Goal: Information Seeking & Learning: Learn about a topic

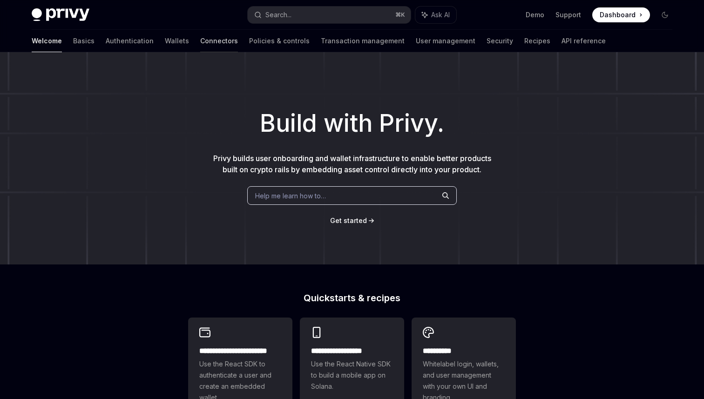
click at [200, 41] on link "Connectors" at bounding box center [219, 41] width 38 height 22
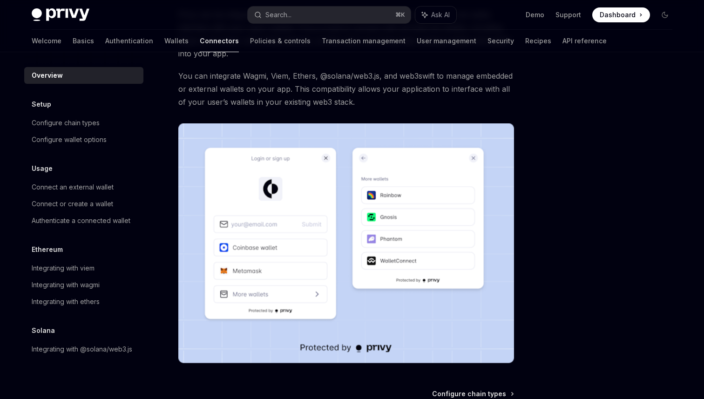
scroll to position [198, 0]
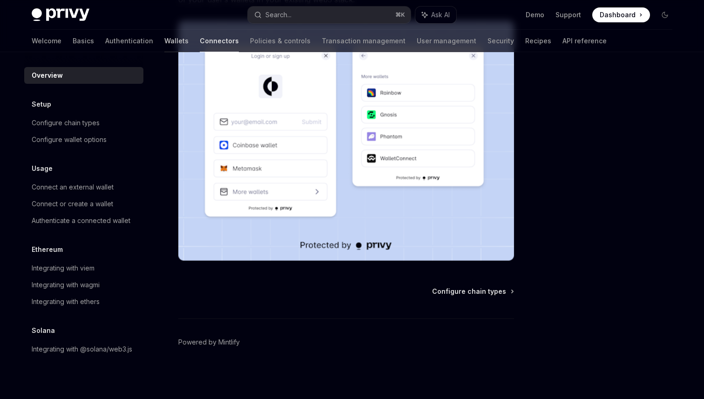
click at [164, 41] on link "Wallets" at bounding box center [176, 41] width 24 height 22
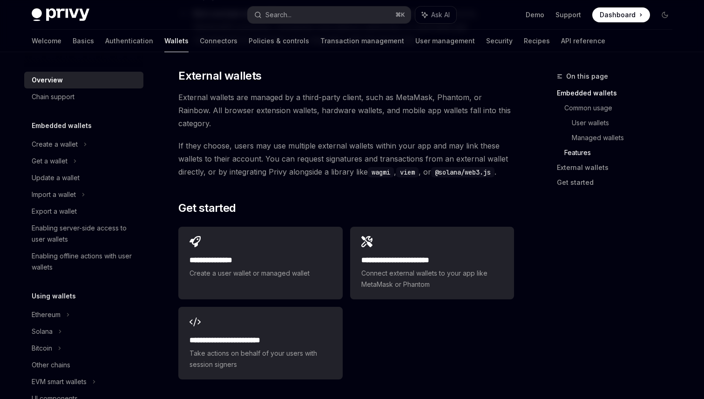
scroll to position [1455, 0]
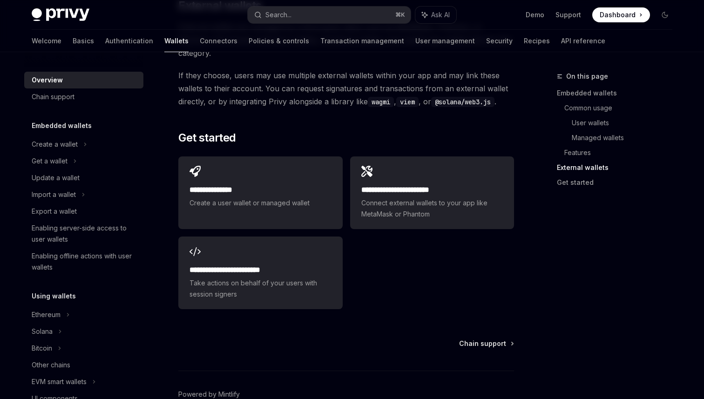
click at [509, 339] on div "Chain support Powered by [PERSON_NAME]" at bounding box center [346, 395] width 336 height 112
click at [497, 339] on span "Chain support" at bounding box center [482, 343] width 47 height 9
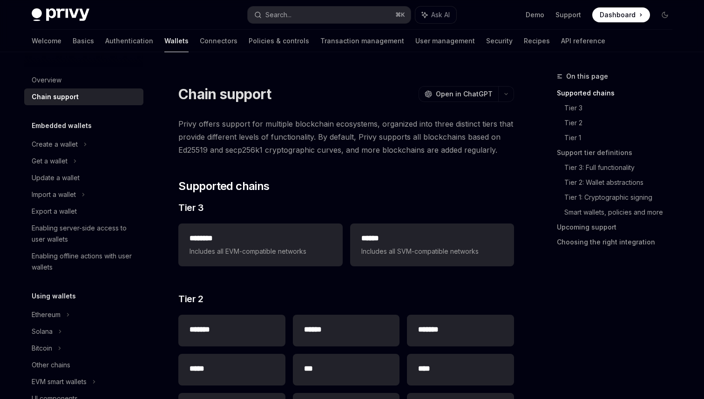
drag, startPoint x: 608, startPoint y: 412, endPoint x: 605, endPoint y: 465, distance: 52.7
click at [605, 399] on html "Privy Docs home page Search... ⌘ K Ask AI Demo Support Dashboard Dashboard Sear…" at bounding box center [352, 199] width 704 height 399
click at [630, 383] on div "On this page Supported chains Tier 3 Tier 2 Tier 1 Support tier definitions Tie…" at bounding box center [609, 235] width 142 height 328
click at [630, 397] on div "On this page Supported chains Tier 3 Tier 2 Tier 1 Support tier definitions Tie…" at bounding box center [609, 235] width 142 height 328
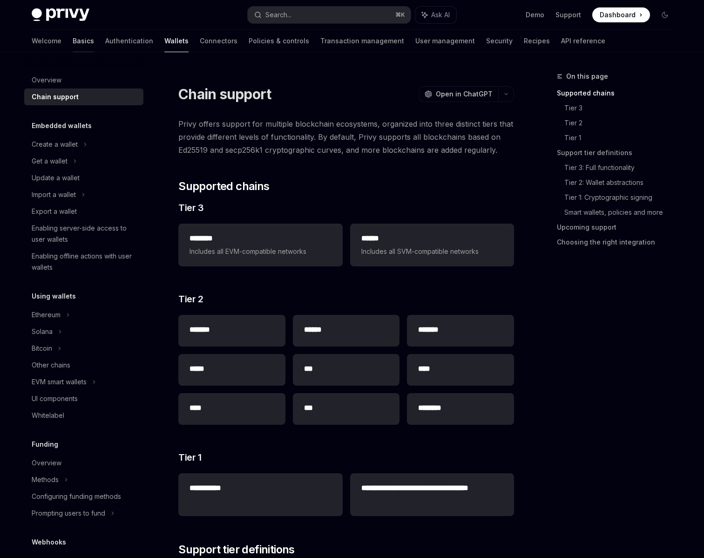
click at [73, 41] on link "Basics" at bounding box center [83, 41] width 21 height 22
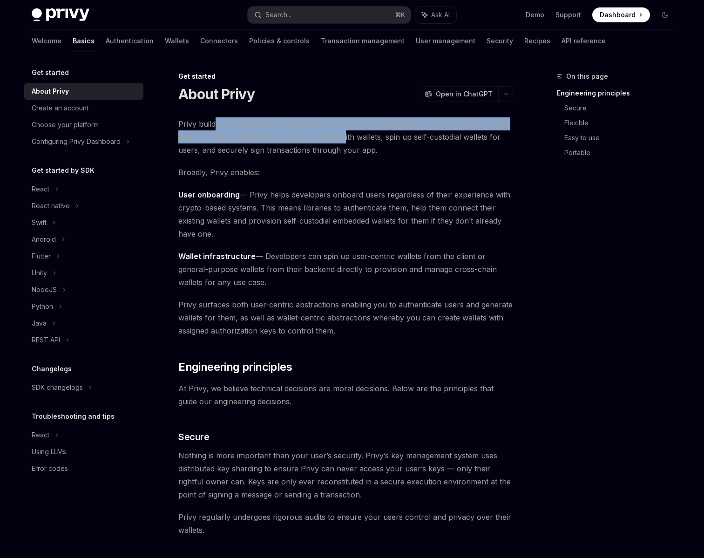
drag, startPoint x: 217, startPoint y: 124, endPoint x: 334, endPoint y: 136, distance: 118.3
click at [341, 132] on span "Privy builds authentication and wallet infrastructure to enable better products…" at bounding box center [346, 136] width 336 height 39
click at [334, 136] on span "Privy builds authentication and wallet infrastructure to enable better products…" at bounding box center [346, 136] width 336 height 39
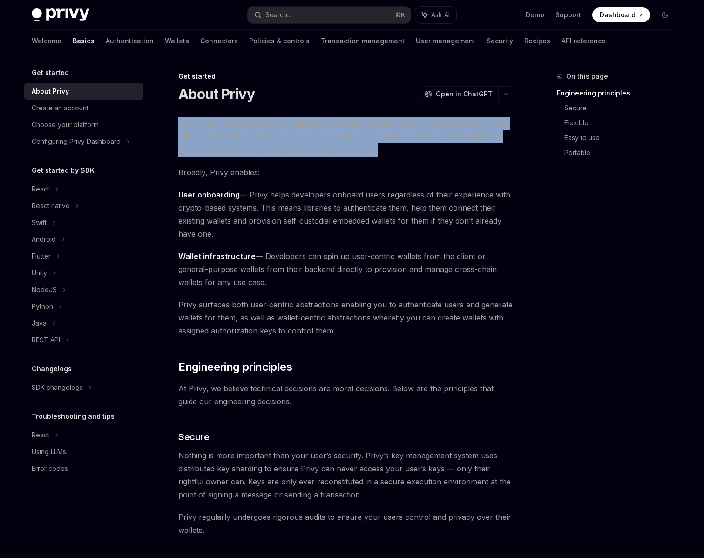
drag, startPoint x: 379, startPoint y: 152, endPoint x: 172, endPoint y: 125, distance: 208.4
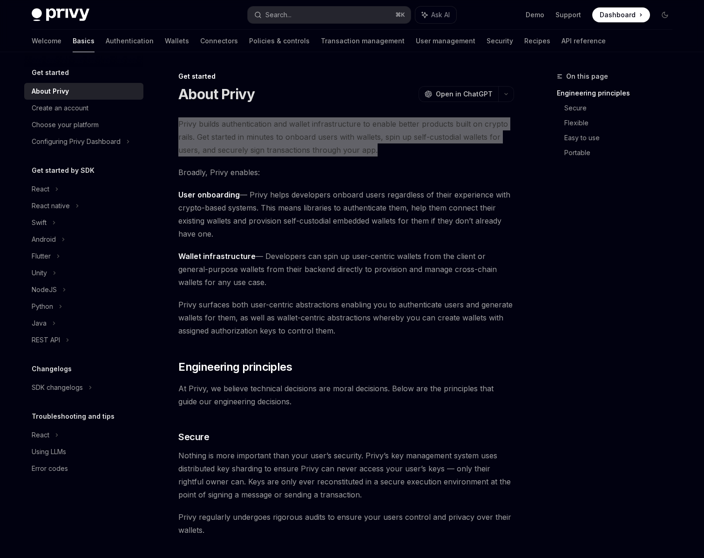
type textarea "*"
